Goal: Obtain resource: Obtain resource

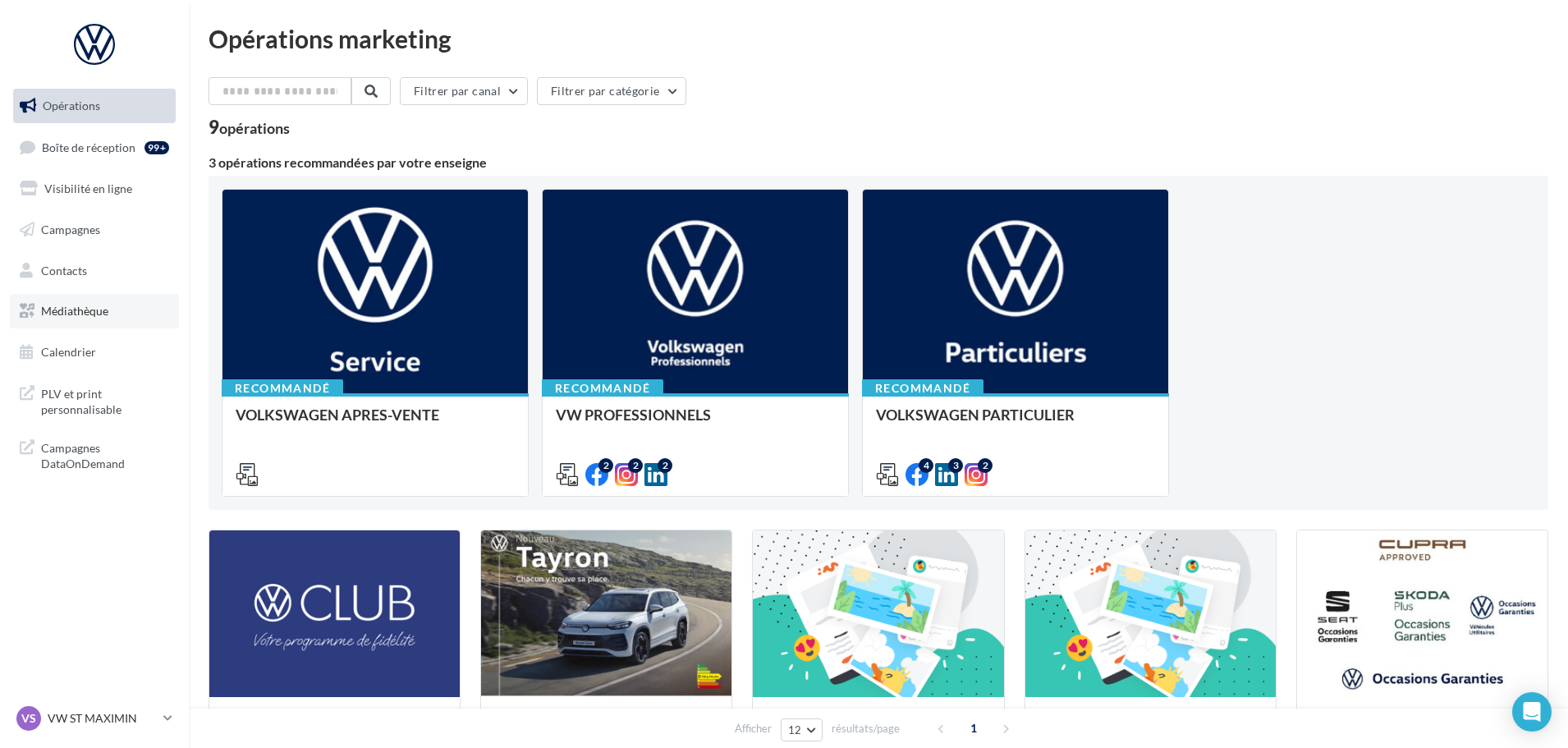
click at [86, 314] on span "Médiathèque" at bounding box center [75, 310] width 68 height 14
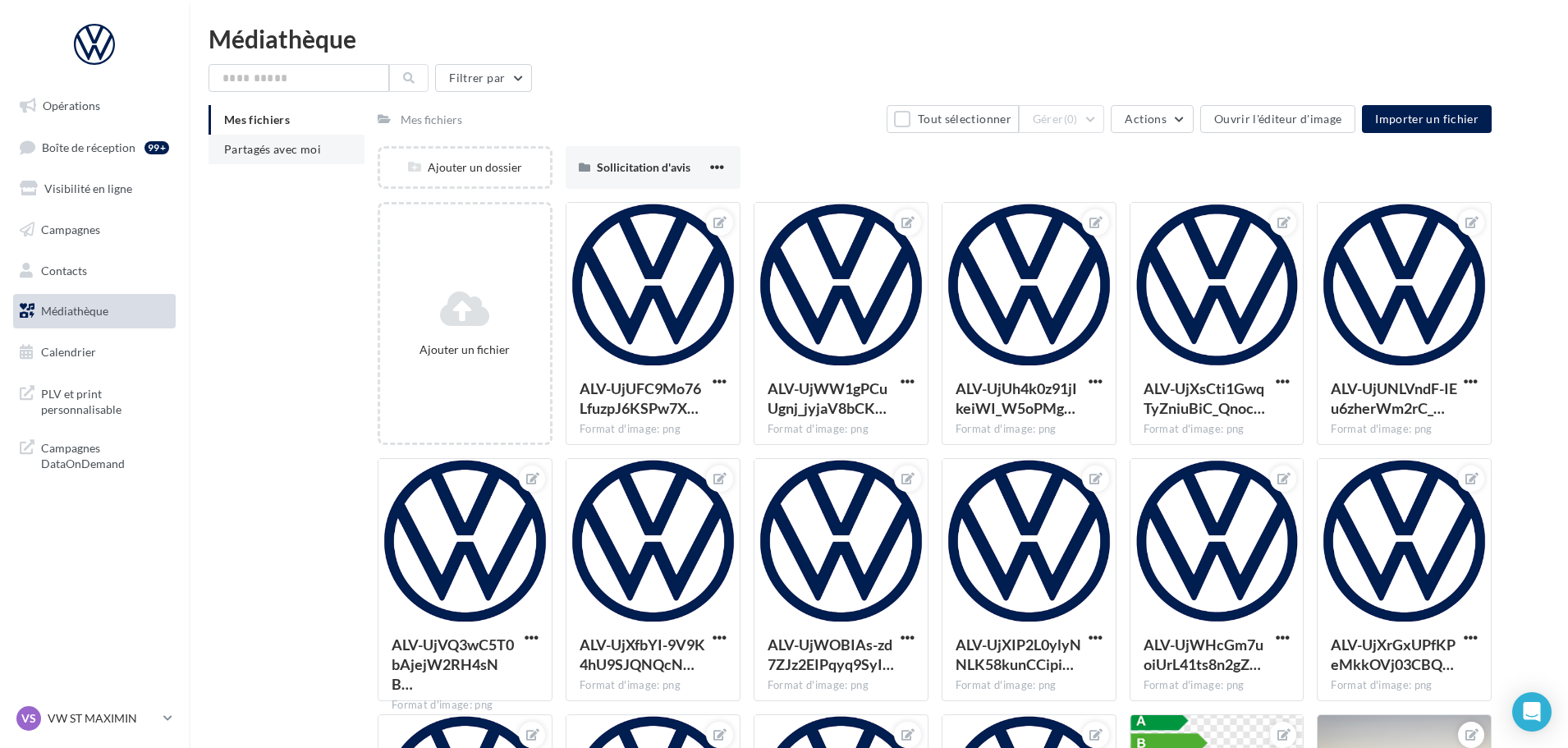
click at [313, 146] on span "Partagés avec moi" at bounding box center [273, 149] width 97 height 14
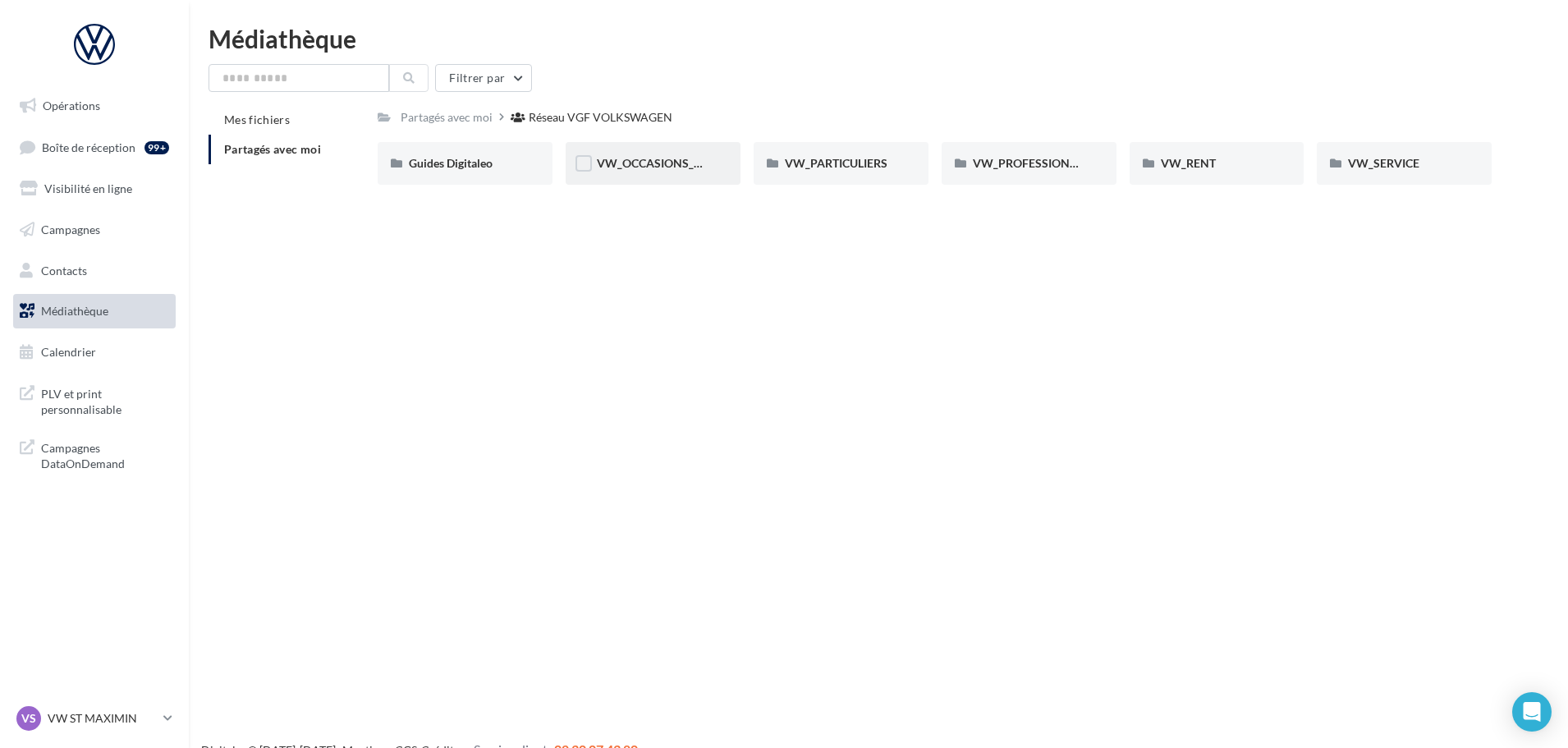
click at [661, 172] on div "VW_OCCASIONS_GARANTIES" at bounding box center [653, 163] width 175 height 42
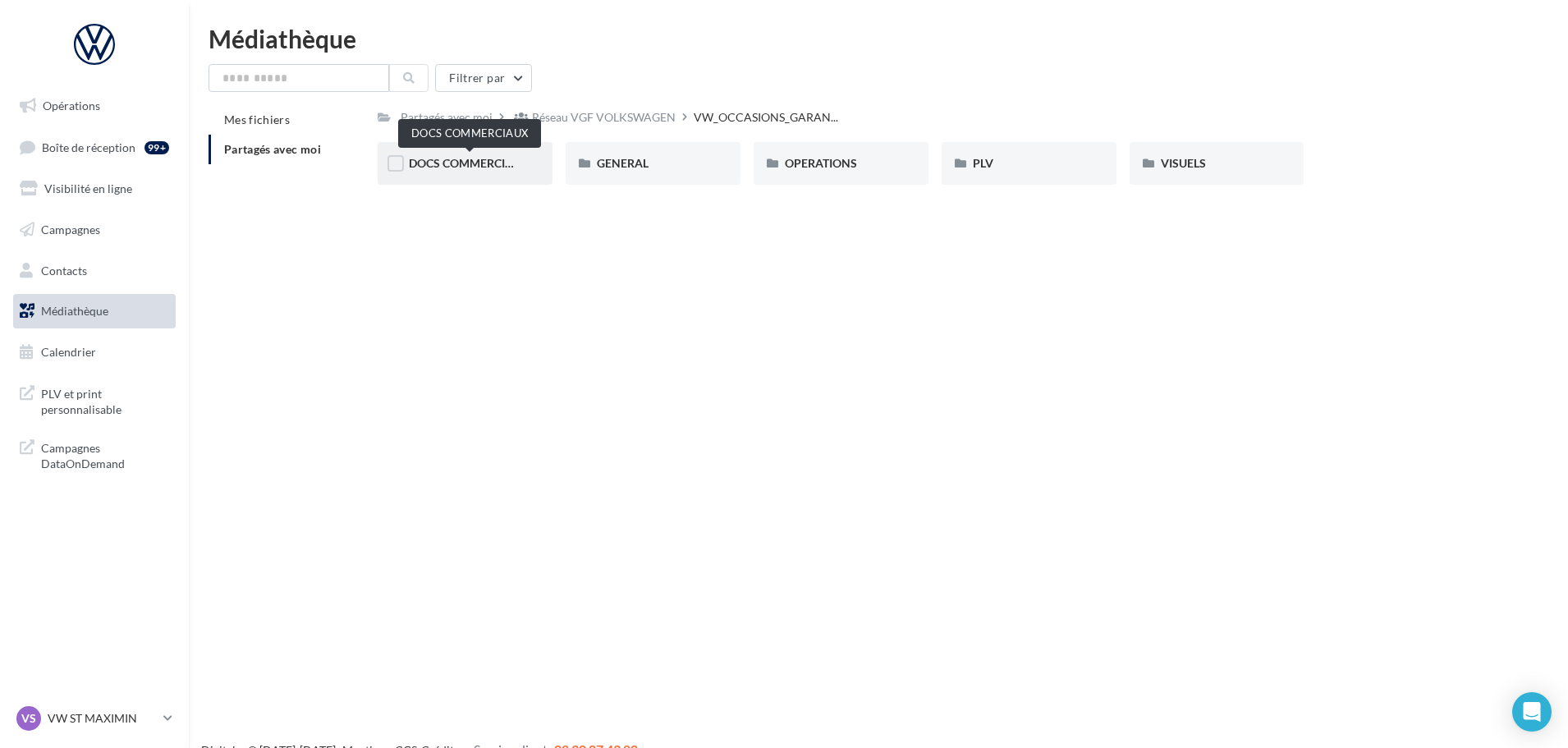
click at [517, 168] on span "DOCS COMMERCIAUX" at bounding box center [469, 162] width 121 height 14
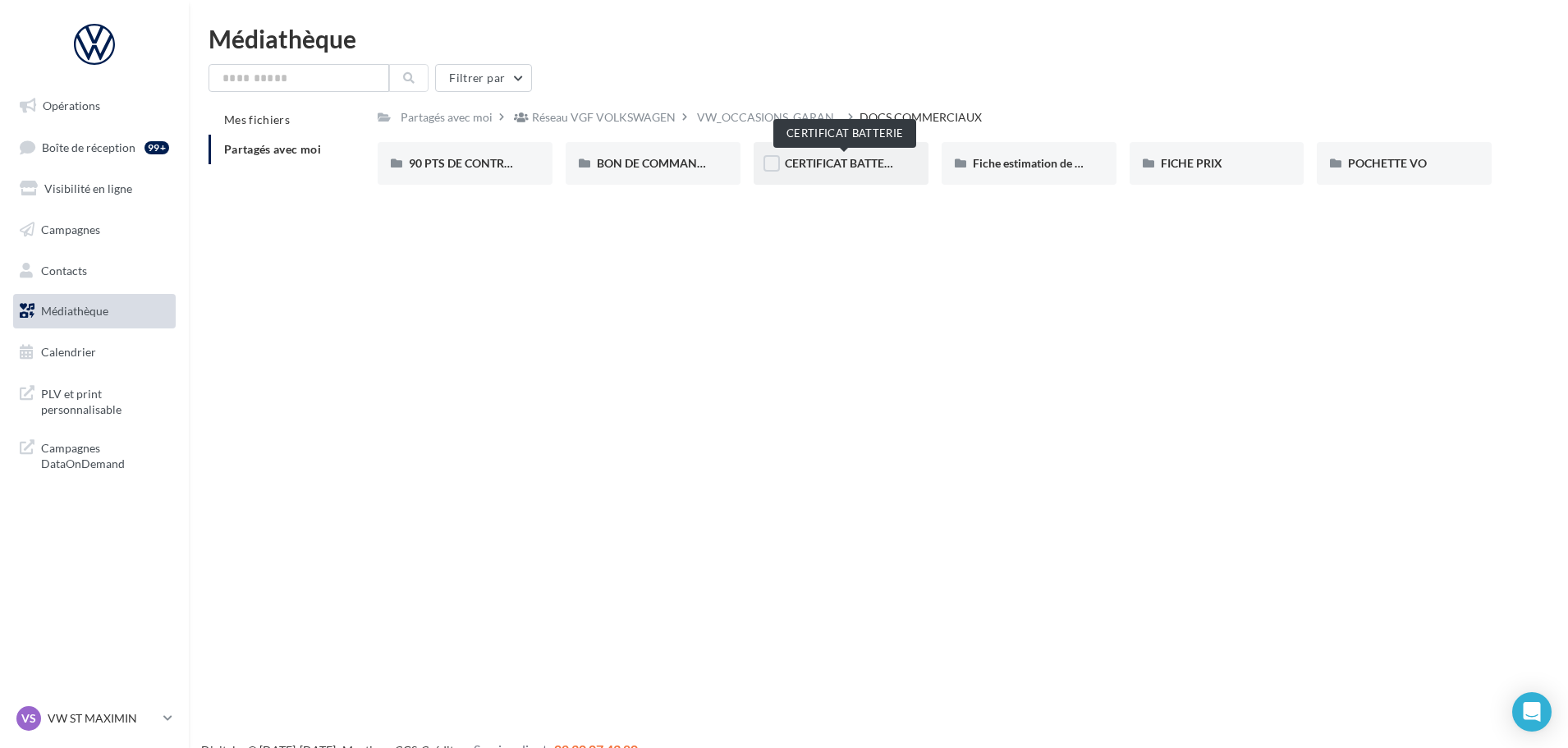
click at [868, 165] on span "CERTIFICAT BATTERIE" at bounding box center [843, 162] width 116 height 14
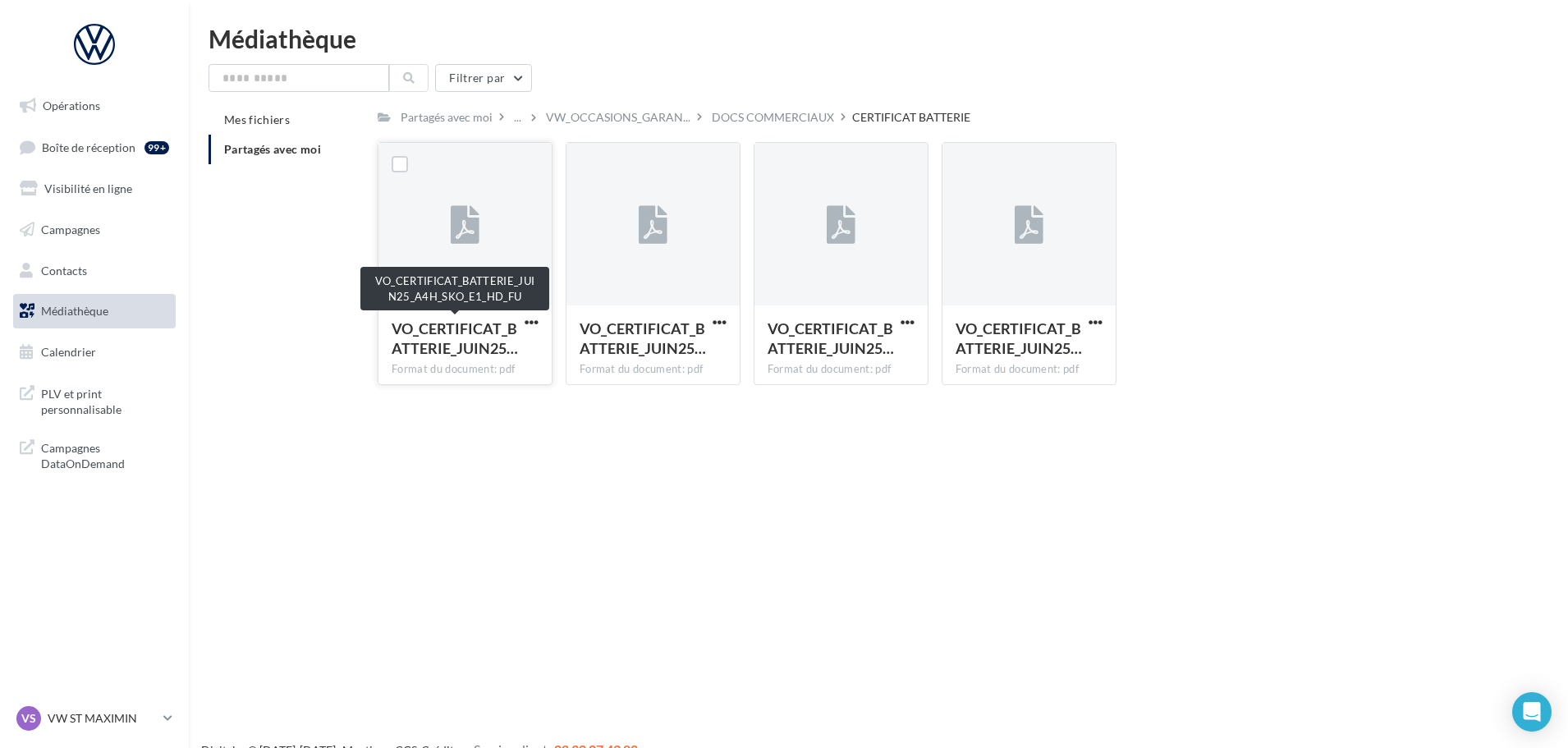
click at [489, 340] on span "VO_CERTIFICAT_BATTERIE_JUIN25…" at bounding box center [455, 338] width 126 height 38
click at [401, 169] on label at bounding box center [400, 164] width 16 height 16
click at [397, 165] on icon at bounding box center [399, 164] width 12 height 12
click at [773, 159] on label at bounding box center [776, 164] width 16 height 16
click at [843, 233] on icon at bounding box center [842, 226] width 29 height 38
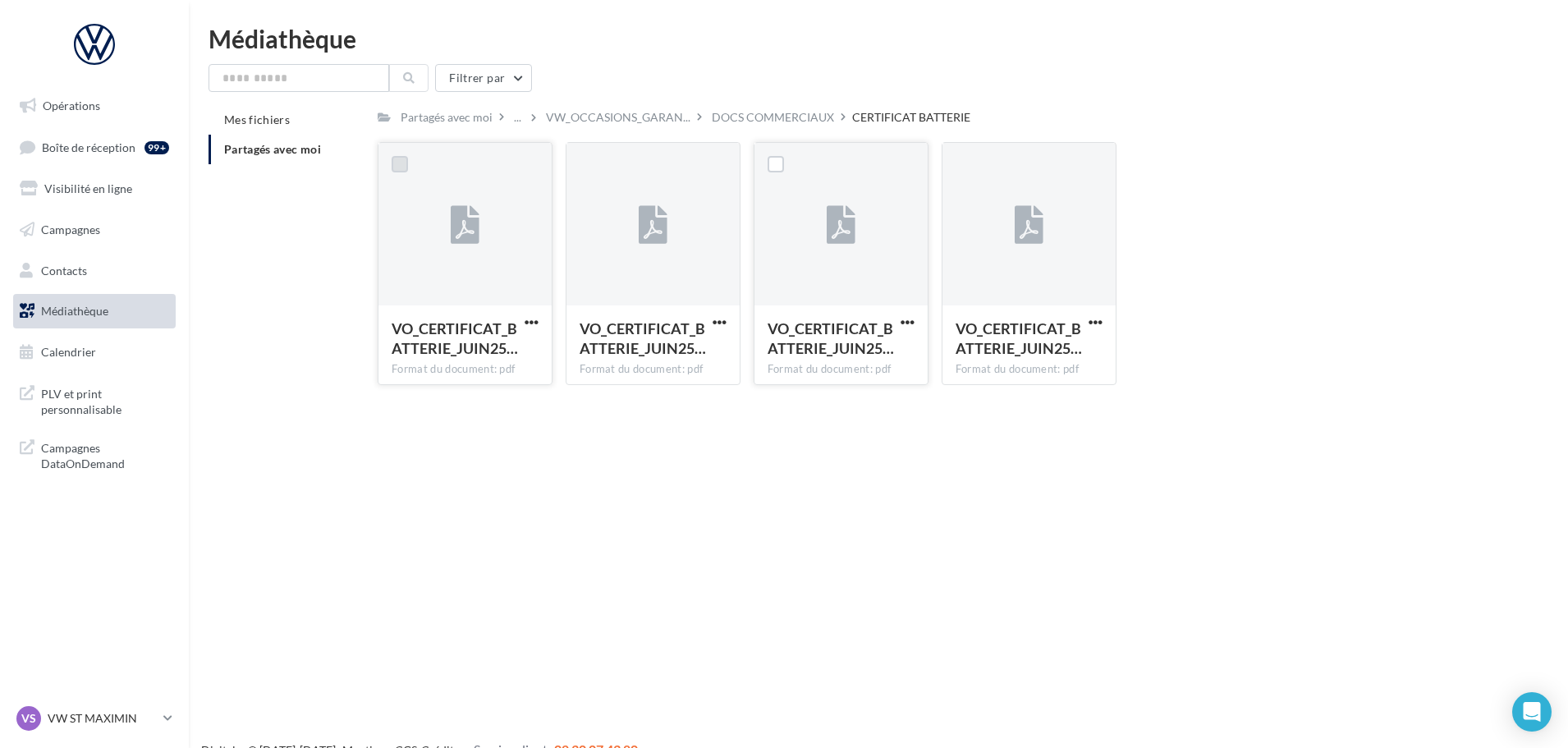
click at [841, 231] on icon at bounding box center [842, 226] width 29 height 38
click at [855, 356] on span "VO_CERTIFICAT_BATTERIE_JUIN25…" at bounding box center [831, 338] width 126 height 38
click at [845, 346] on span "VO_CERTIFICAT_BATTERIE_JUIN25…" at bounding box center [831, 338] width 126 height 38
click at [846, 346] on span "VO_CERTIFICAT_BATTERIE_JUIN25…" at bounding box center [831, 338] width 126 height 38
click at [855, 375] on div "Format du document: pdf" at bounding box center [841, 369] width 147 height 14
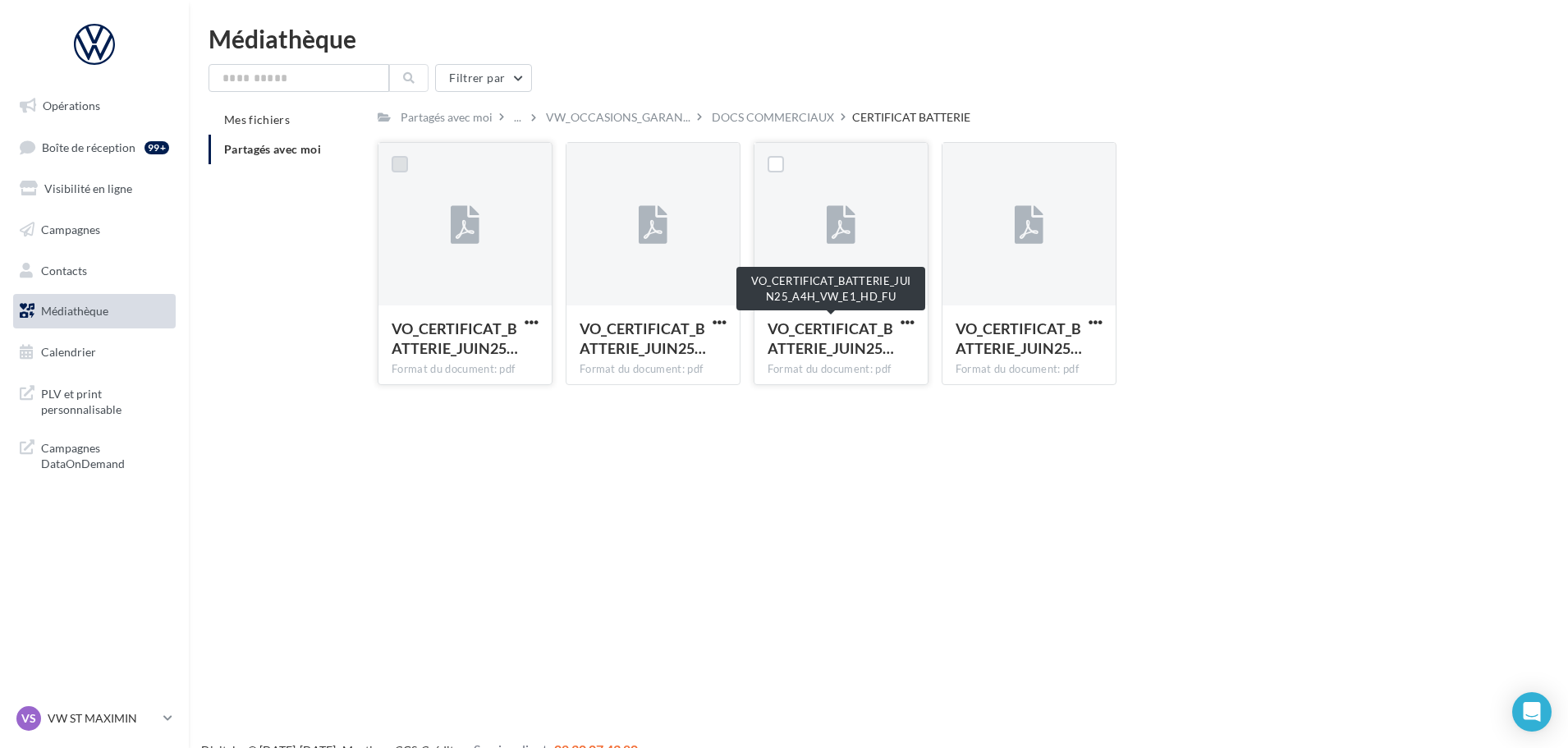
click at [840, 334] on span "VO_CERTIFICAT_BATTERIE_JUIN25…" at bounding box center [831, 338] width 126 height 38
click at [837, 312] on div "VO_CERTIFICAT_BATTERIE_JUIN25… Format du document: pdf" at bounding box center [841, 344] width 173 height 78
click at [841, 347] on span "VO_CERTIFICAT_BATTERIE_JUIN25…" at bounding box center [831, 338] width 126 height 38
click at [781, 163] on label at bounding box center [776, 164] width 16 height 16
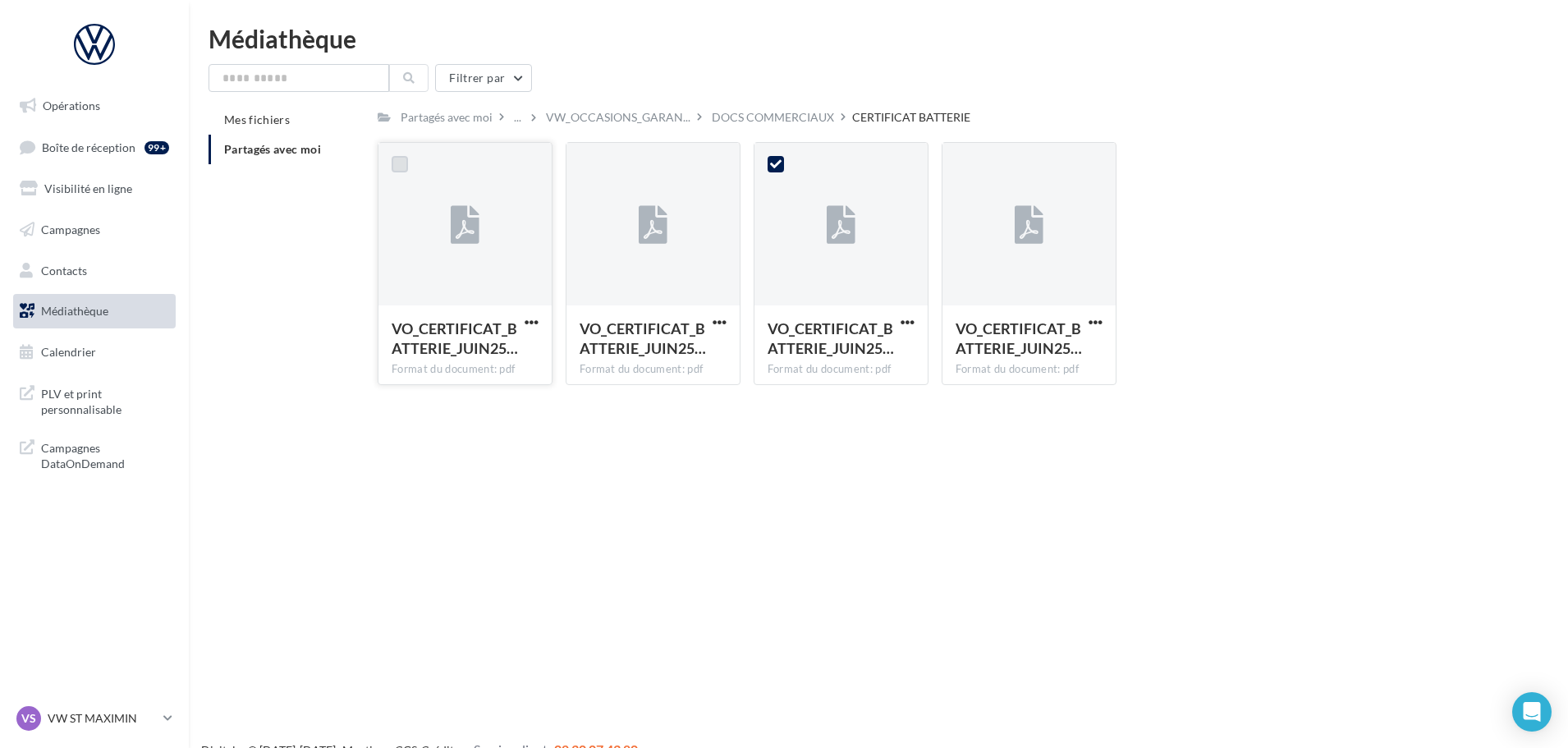
scroll to position [26, 0]
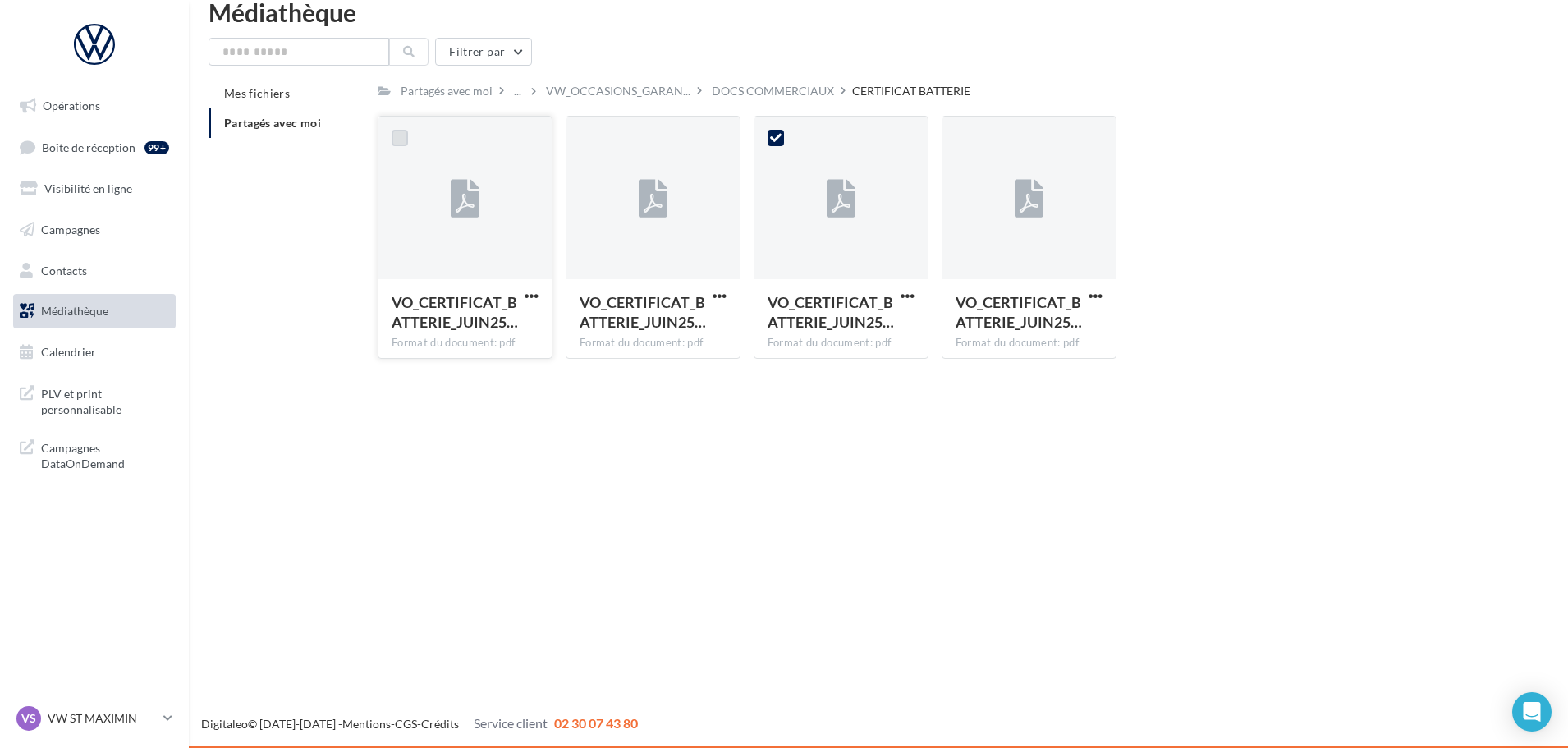
drag, startPoint x: 836, startPoint y: 214, endPoint x: 774, endPoint y: 657, distance: 447.3
click at [774, 657] on div "Opérations Boîte de réception 99+ Visibilité en ligne Campagnes Contacts Médiat…" at bounding box center [784, 374] width 1568 height 748
drag, startPoint x: 1155, startPoint y: 115, endPoint x: 1365, endPoint y: 396, distance: 350.8
click at [1156, 116] on div "VO_CERTIFICAT_BATTERIE_JUIN25… Format du document: pdf VO_CERTIFICAT_BATTERIE_J…" at bounding box center [941, 243] width 1127 height 256
click at [1398, 506] on div "Opérations Boîte de réception 99+ Visibilité en ligne Campagnes Contacts Médiat…" at bounding box center [784, 374] width 1568 height 748
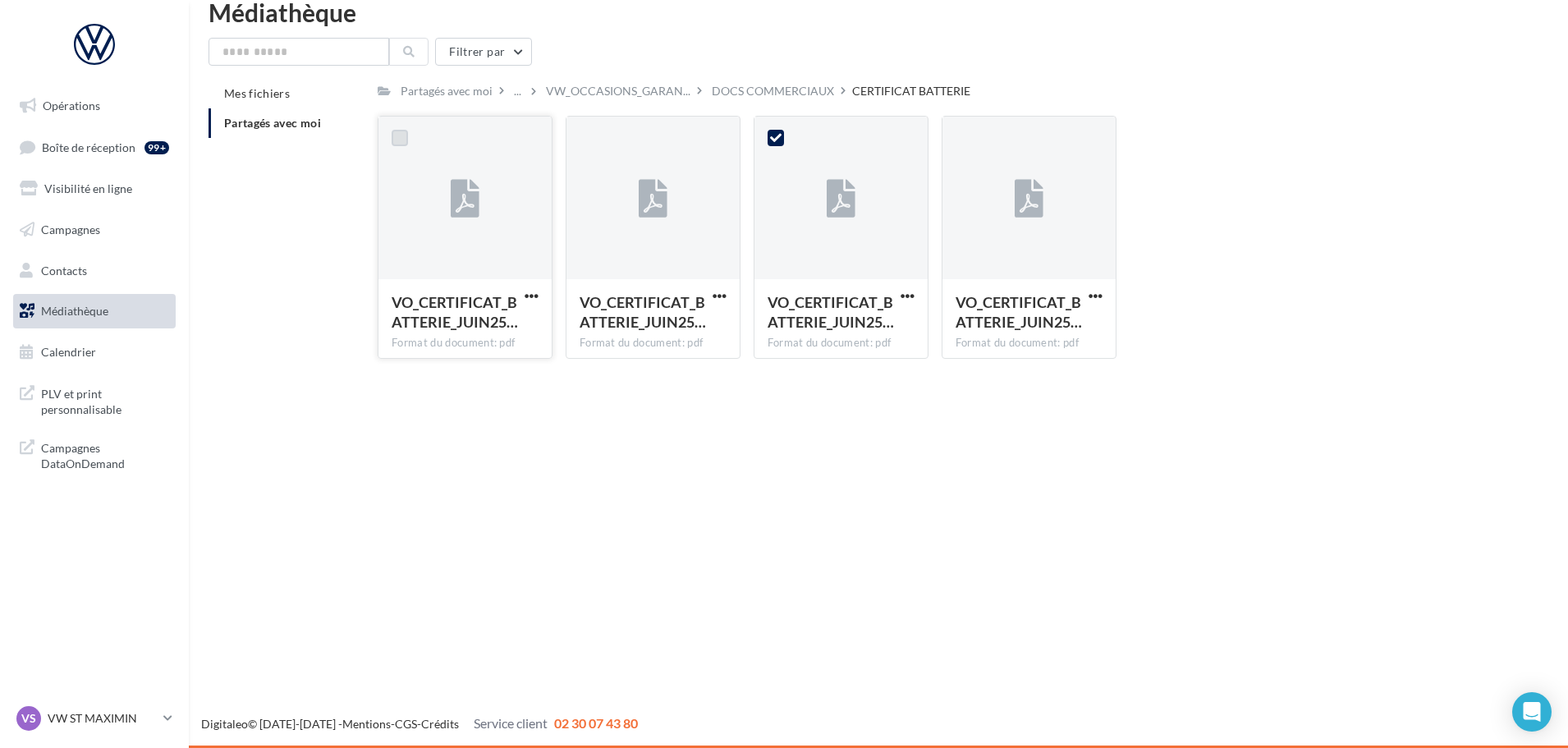
click at [906, 96] on div "CERTIFICAT BATTERIE" at bounding box center [911, 91] width 118 height 16
click at [826, 87] on div "DOCS COMMERCIAUX" at bounding box center [773, 91] width 123 height 16
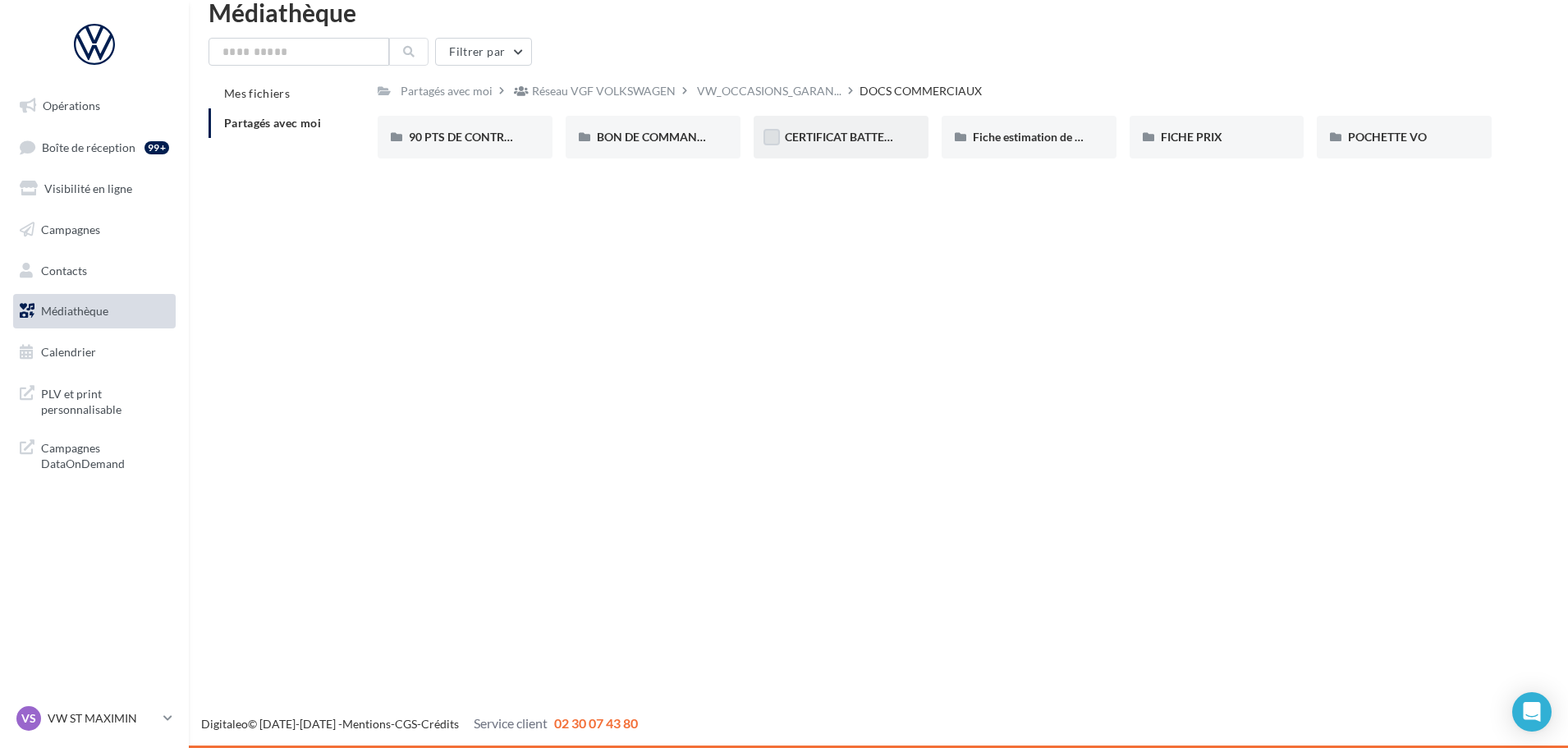
click at [772, 140] on label at bounding box center [771, 137] width 16 height 16
click at [832, 140] on span "CERTIFICAT BATTERIE" at bounding box center [843, 136] width 116 height 14
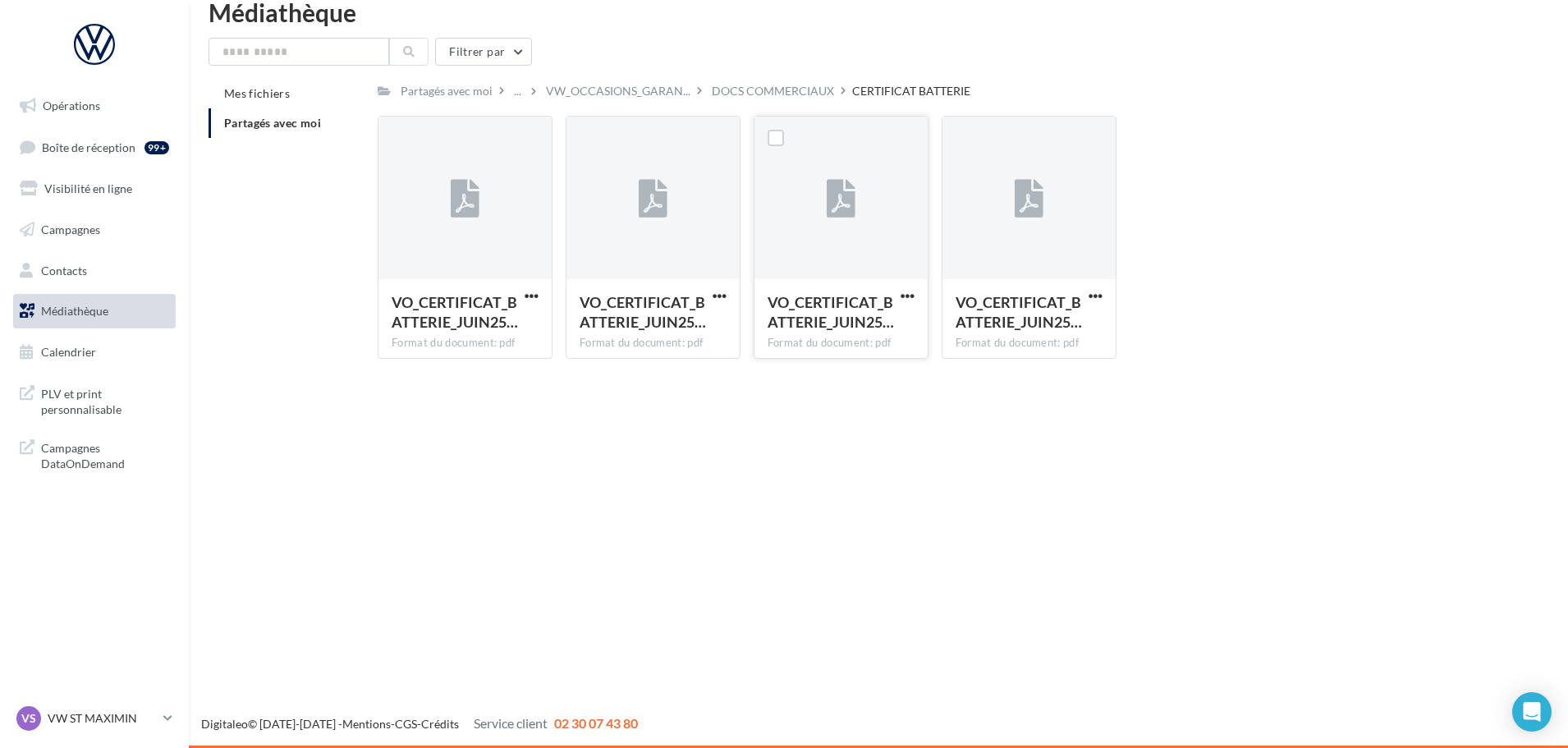
click at [772, 147] on div at bounding box center [776, 140] width 16 height 21
click at [772, 139] on label at bounding box center [776, 138] width 16 height 16
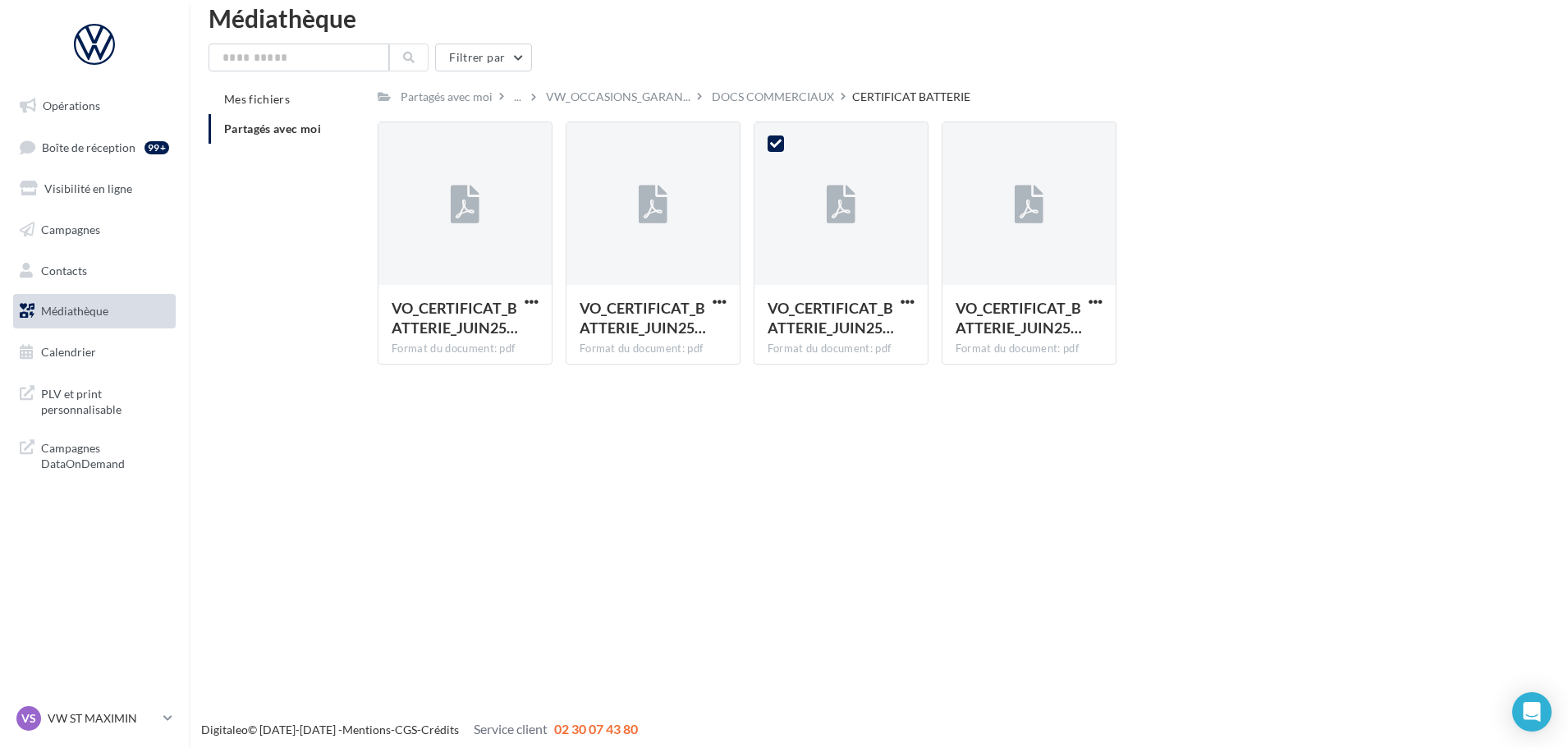
scroll to position [26, 0]
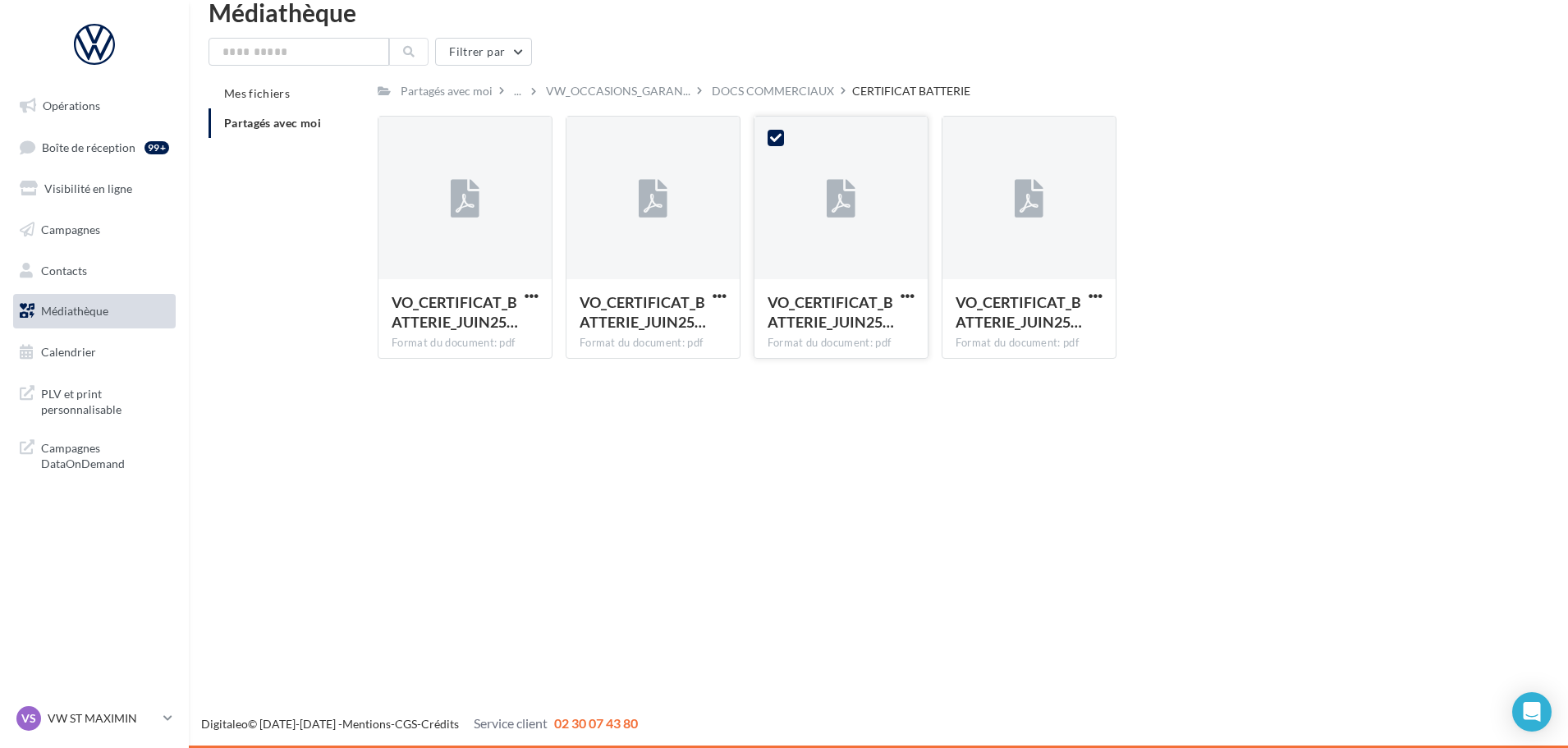
click at [834, 335] on div "VO_CERTIFICAT_BATTERIE_JUIN25…" at bounding box center [831, 314] width 127 height 43
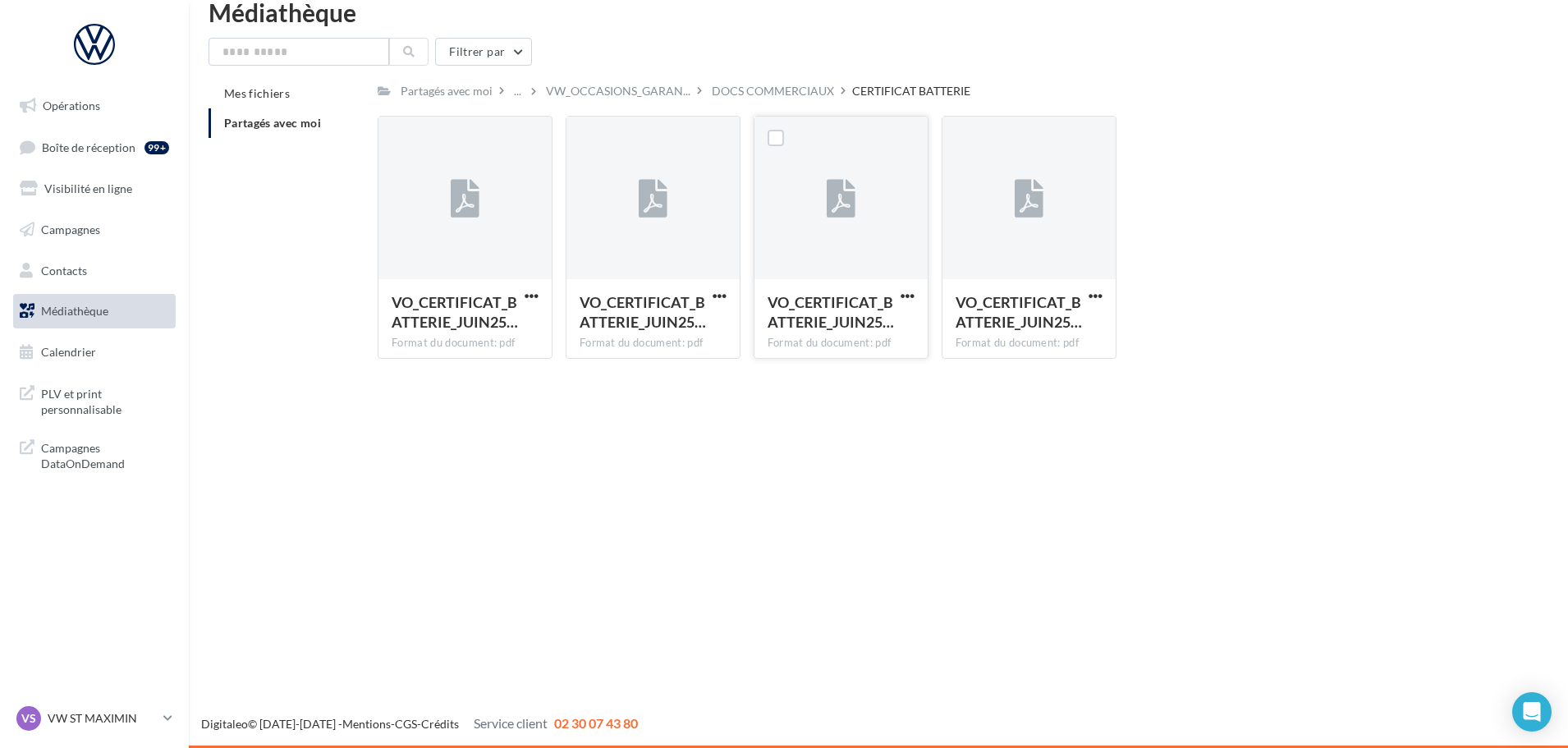
click at [837, 336] on div "Format du document: pdf" at bounding box center [841, 343] width 147 height 14
